Goal: Task Accomplishment & Management: Use online tool/utility

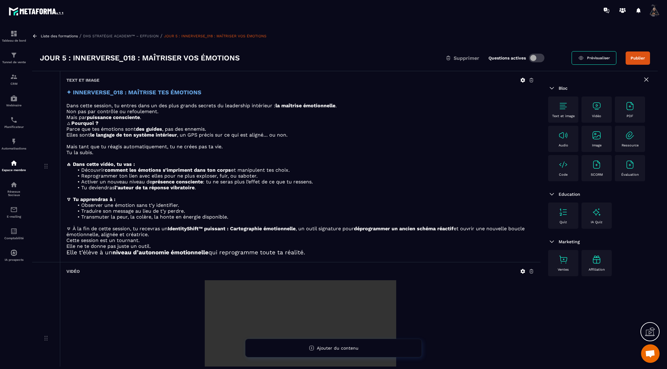
click at [35, 36] on icon at bounding box center [35, 36] width 6 height 6
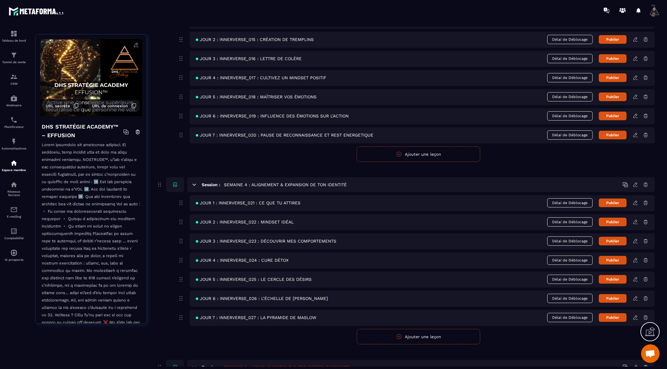
scroll to position [531, 0]
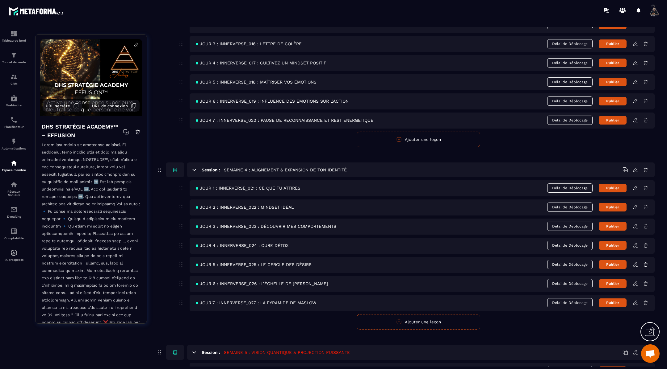
click at [636, 98] on icon at bounding box center [635, 101] width 6 height 6
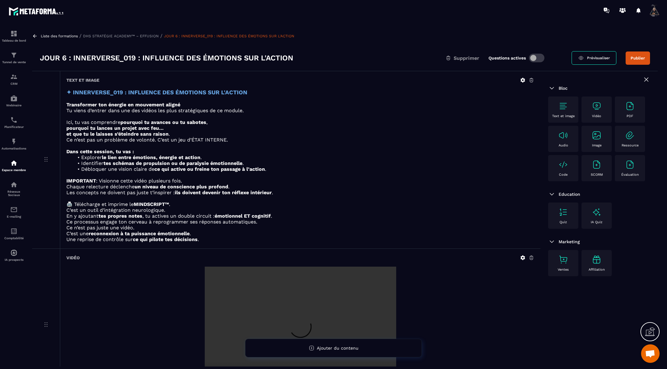
scroll to position [94, 0]
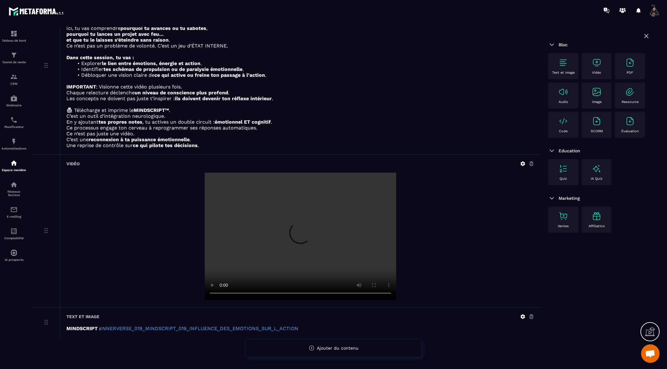
click at [523, 316] on icon at bounding box center [522, 317] width 5 height 5
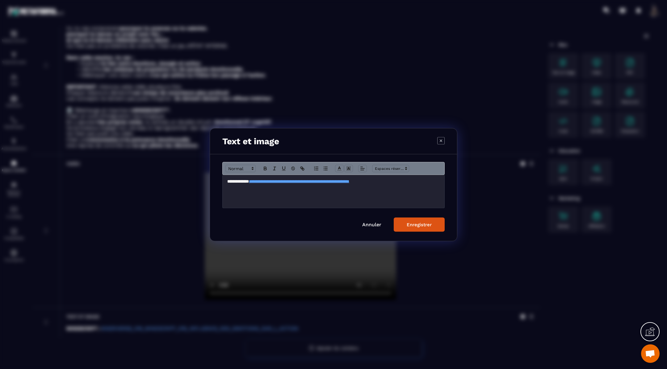
click at [422, 183] on p "**********" at bounding box center [333, 182] width 212 height 6
click at [430, 226] on div "Enregistrer" at bounding box center [418, 225] width 25 height 6
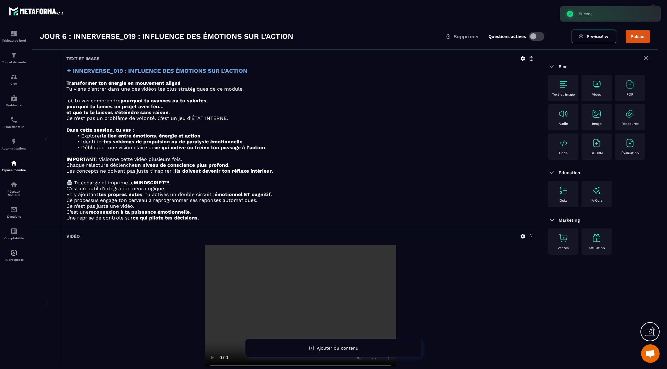
scroll to position [0, 0]
